Goal: Information Seeking & Learning: Find specific fact

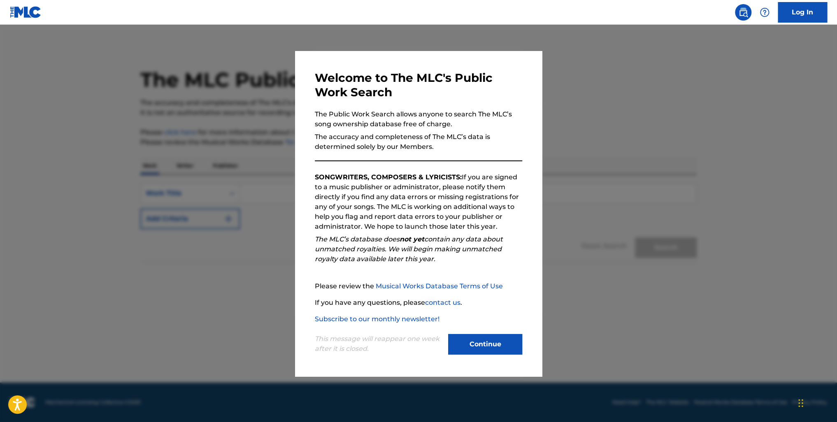
click at [489, 339] on button "Continue" at bounding box center [485, 344] width 74 height 21
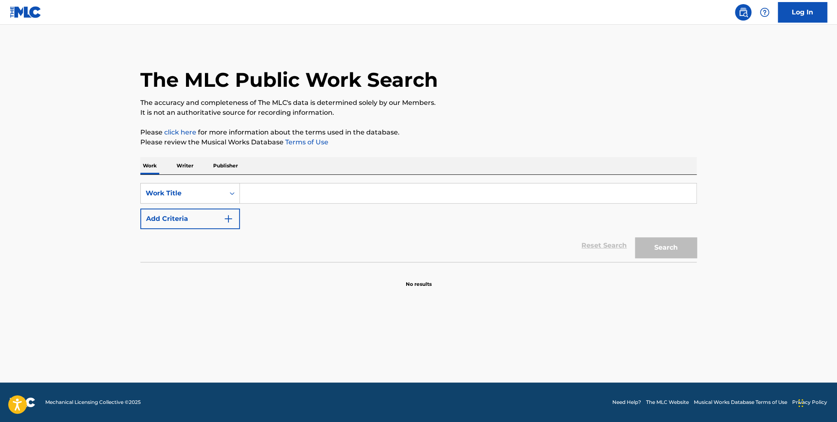
click at [218, 163] on p "Publisher" at bounding box center [226, 165] width 30 height 17
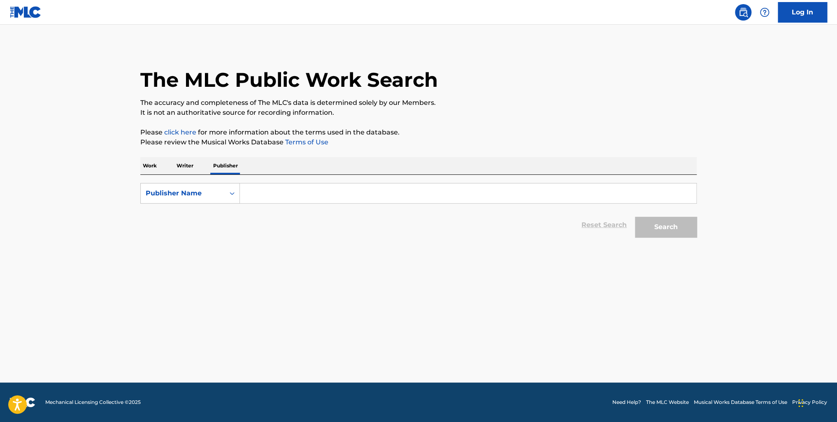
click at [260, 193] on input "Search Form" at bounding box center [468, 194] width 456 height 20
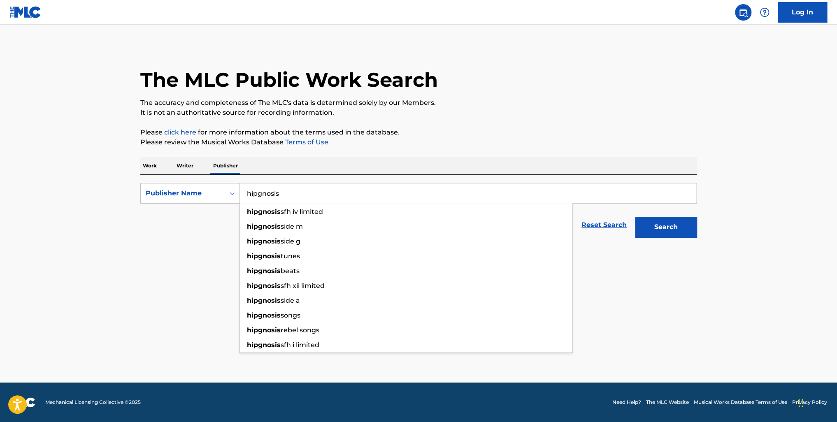
type input "hipgnosis"
click at [635, 217] on button "Search" at bounding box center [666, 227] width 62 height 21
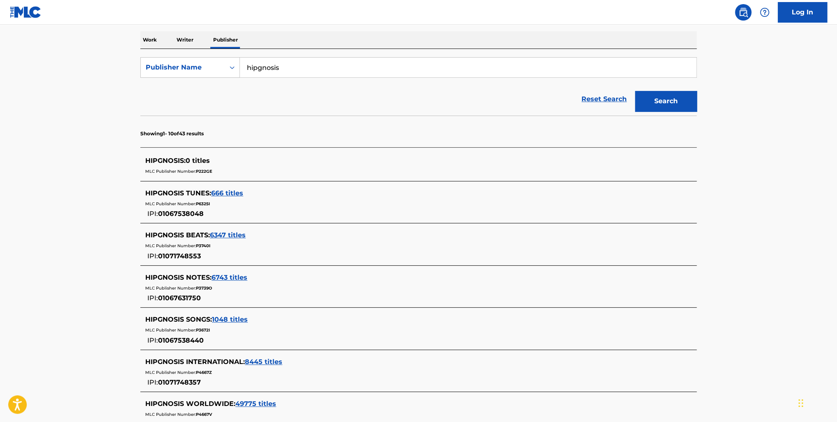
scroll to position [123, 0]
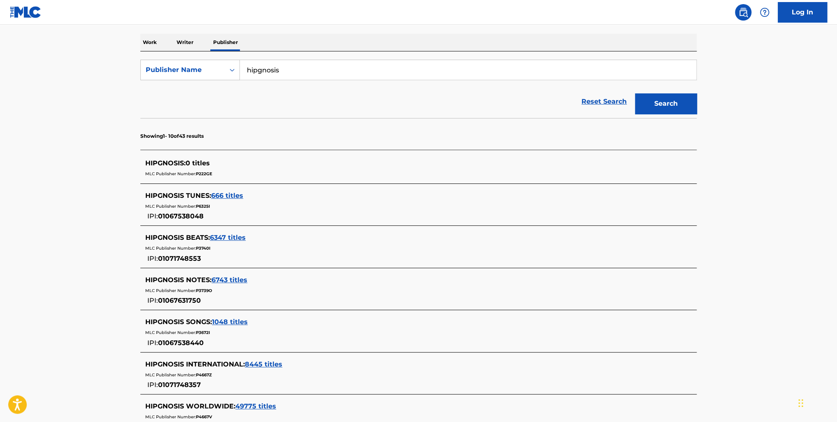
click at [235, 194] on span "666 titles" at bounding box center [227, 196] width 32 height 8
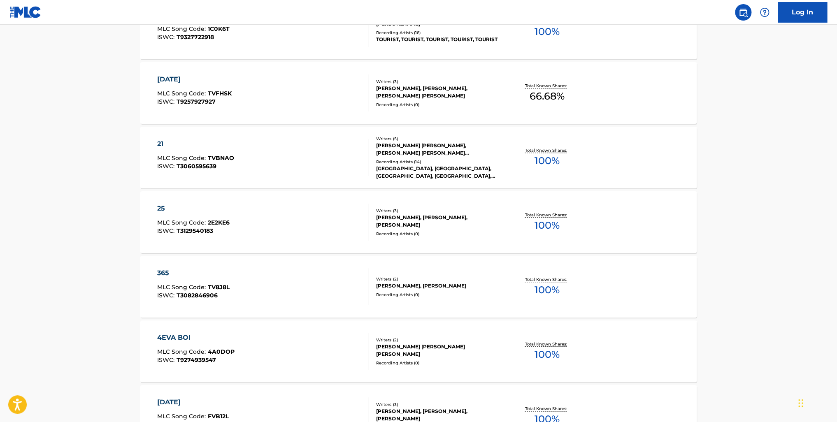
scroll to position [453, 0]
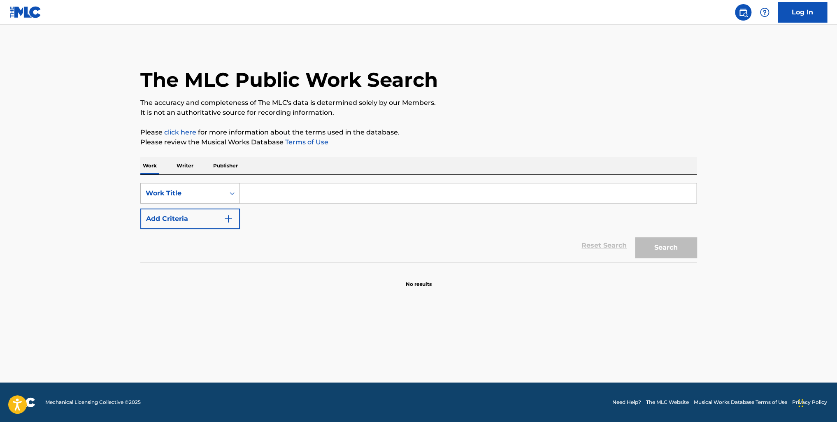
click at [202, 190] on div "Work Title" at bounding box center [183, 193] width 74 height 10
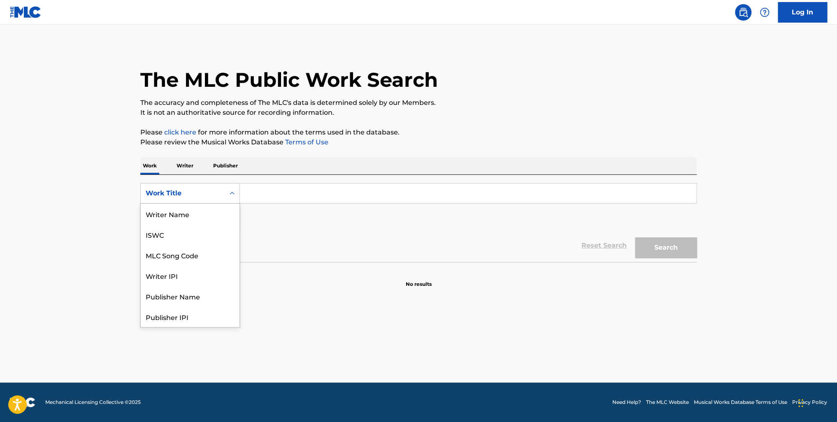
scroll to position [41, 0]
click at [305, 301] on main "The MLC Public Work Search The accuracy and completeness of The MLC's data is d…" at bounding box center [418, 204] width 837 height 358
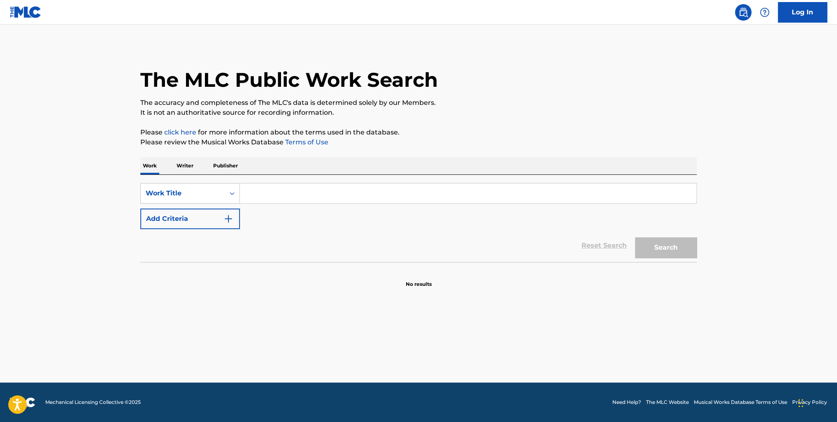
click at [186, 163] on p "Writer" at bounding box center [185, 165] width 22 height 17
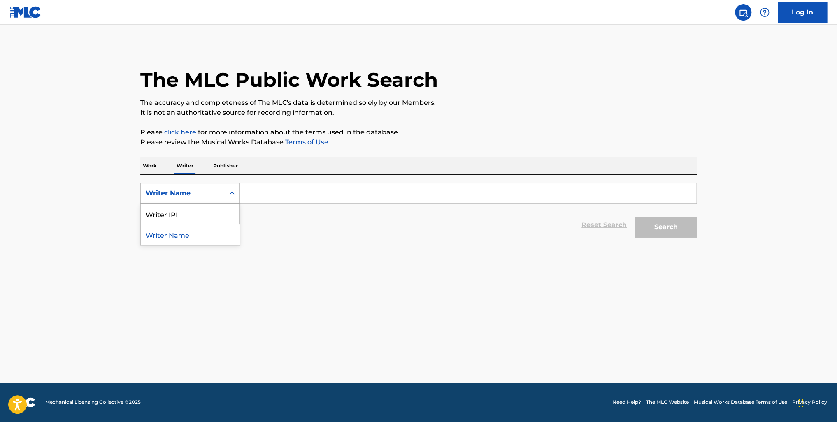
click at [217, 187] on div "Writer Name" at bounding box center [183, 194] width 84 height 16
click at [206, 235] on div "Writer Name" at bounding box center [190, 234] width 99 height 21
click at [268, 189] on input "Search Form" at bounding box center [468, 194] width 456 height 20
